Goal: Transaction & Acquisition: Purchase product/service

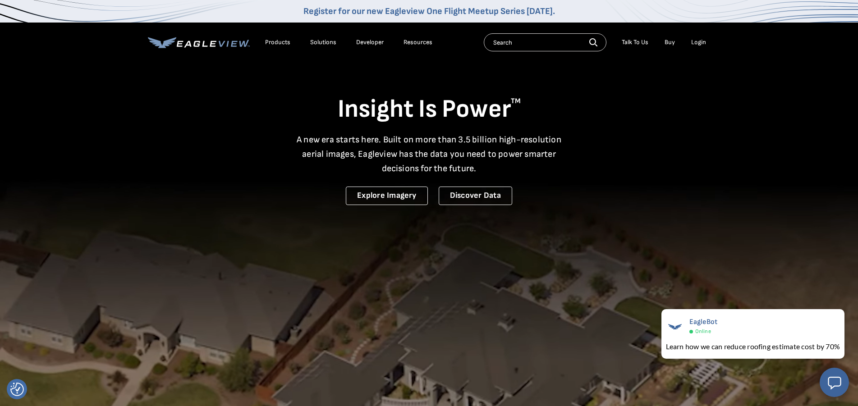
click at [403, 196] on link "Explore Imagery" at bounding box center [387, 196] width 82 height 18
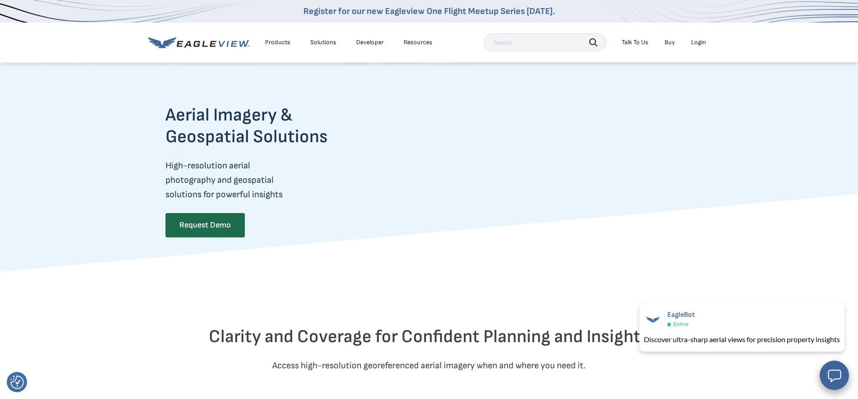
click at [279, 39] on div "Products" at bounding box center [277, 42] width 25 height 8
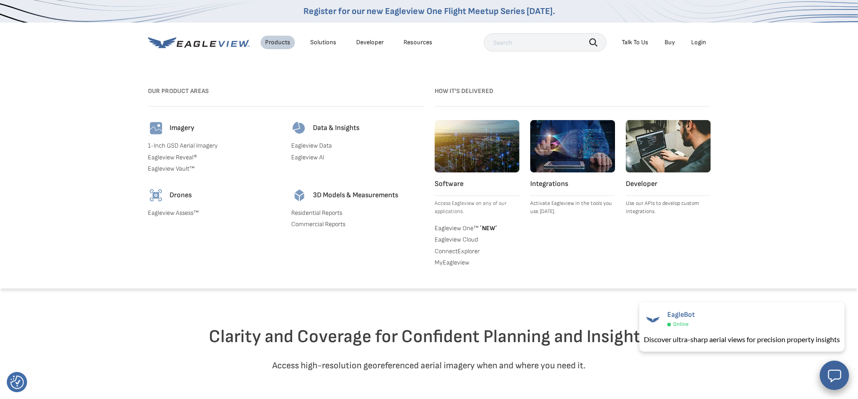
click at [325, 213] on link "Residential Reports" at bounding box center [357, 213] width 133 height 8
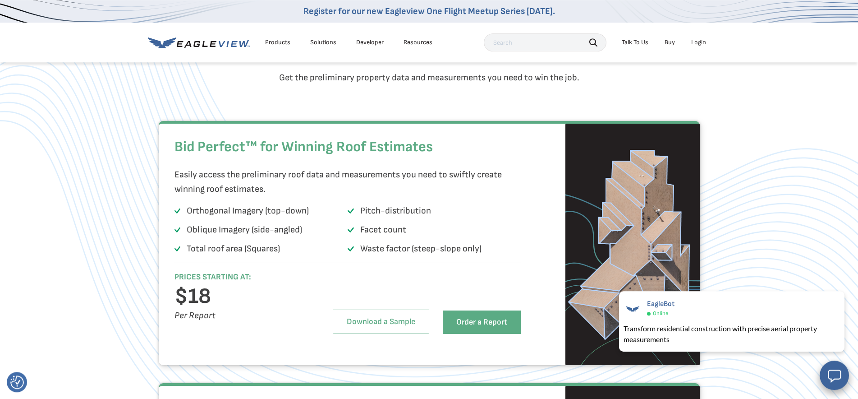
scroll to position [558, 0]
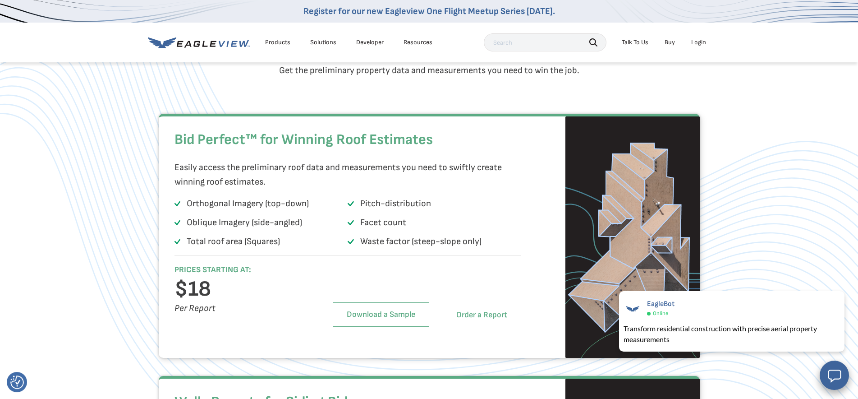
click at [468, 327] on link "Order a Report" at bounding box center [482, 314] width 78 height 23
